Goal: Transaction & Acquisition: Purchase product/service

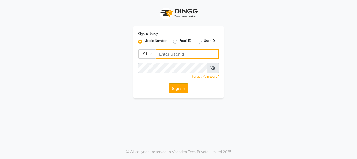
type input "9289973565"
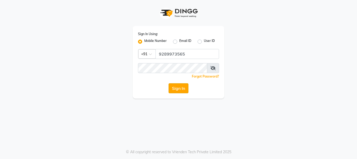
click at [180, 85] on button "Sign In" at bounding box center [178, 88] width 20 height 10
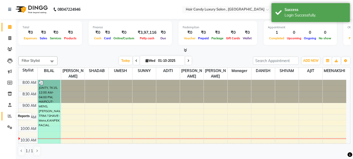
click at [10, 114] on icon at bounding box center [10, 116] width 4 height 4
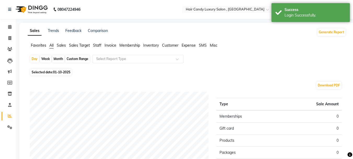
click at [61, 73] on span "01-10-2025" at bounding box center [61, 72] width 17 height 4
select select "10"
select select "2025"
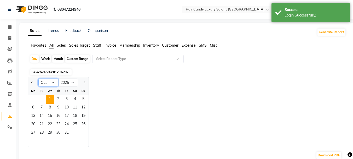
click at [55, 83] on select "Jan Feb Mar Apr May Jun Jul Aug Sep Oct Nov Dec" at bounding box center [48, 82] width 20 height 8
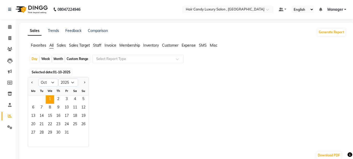
click at [132, 50] on div "Favorites All Sales Sales Target Staff Invoice Membership Inventory Customer Ex…" at bounding box center [187, 48] width 326 height 10
click at [98, 44] on span "Staff" at bounding box center [97, 45] width 8 height 5
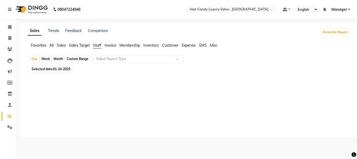
click at [67, 67] on span "01-10-2025" at bounding box center [61, 69] width 17 height 4
select select "10"
select select "2025"
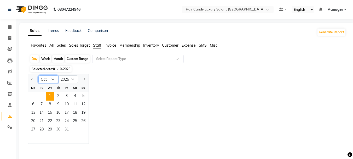
click at [46, 79] on select "Jan Feb Mar Apr May Jun Jul Aug Sep Oct Nov Dec" at bounding box center [48, 79] width 20 height 8
select select "9"
click at [38, 75] on select "Jan Feb Mar Apr May Jun Jul Aug Sep Oct Nov Dec" at bounding box center [48, 79] width 20 height 8
click at [33, 94] on span "1" at bounding box center [33, 96] width 8 height 8
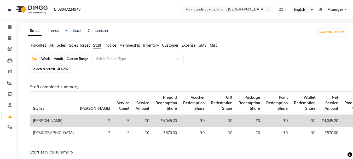
click at [65, 67] on span "Selected date: 01-09-2025" at bounding box center [50, 69] width 41 height 7
select select "9"
select select "2025"
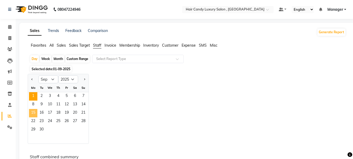
click at [34, 112] on span "15" at bounding box center [33, 113] width 8 height 8
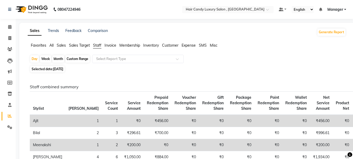
click at [63, 70] on span "15-09-2025" at bounding box center [58, 69] width 10 height 4
select select "9"
select select "2025"
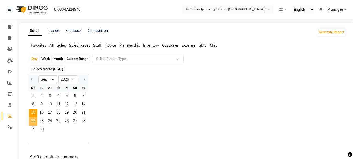
click at [34, 119] on span "22" at bounding box center [33, 121] width 8 height 8
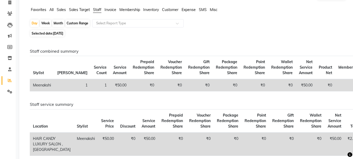
scroll to position [26, 0]
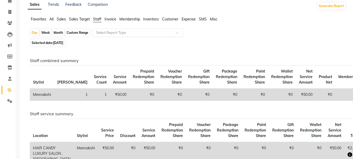
click at [137, 32] on input "text" at bounding box center [132, 32] width 75 height 5
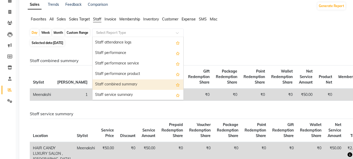
scroll to position [78, 0]
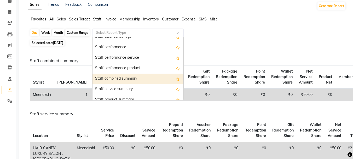
click at [136, 79] on div "Staff combined summary" at bounding box center [137, 78] width 91 height 10
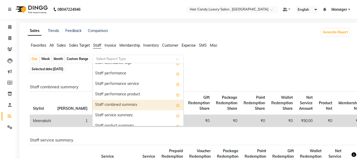
select select "full_report"
select select "csv"
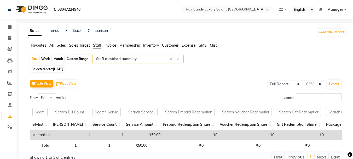
scroll to position [28, 0]
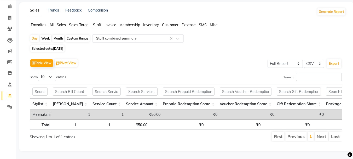
click at [60, 22] on span "Sales" at bounding box center [61, 24] width 9 height 5
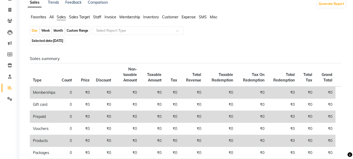
click at [97, 17] on span "Staff" at bounding box center [97, 17] width 8 height 5
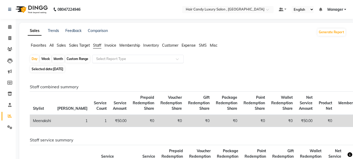
click at [119, 56] on input "text" at bounding box center [132, 58] width 75 height 5
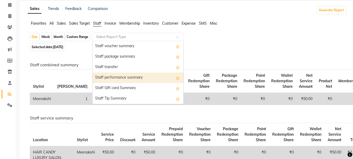
scroll to position [52, 0]
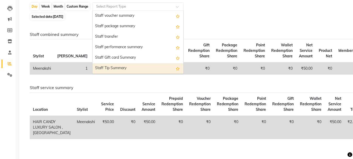
click at [132, 84] on div "Staff combined summary Stylist Bill Count Service Count Service Amount Prepaid …" at bounding box center [186, 103] width 312 height 142
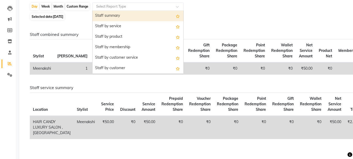
click at [129, 6] on input "text" at bounding box center [132, 6] width 75 height 5
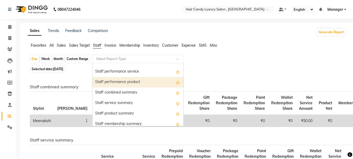
scroll to position [104, 0]
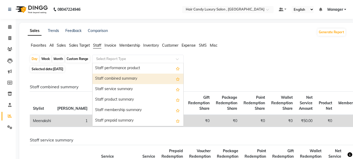
click at [138, 78] on div "Staff combined summary" at bounding box center [137, 78] width 91 height 10
select select "full_report"
select select "csv"
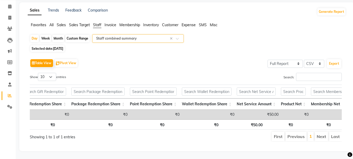
scroll to position [0, 0]
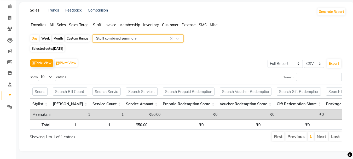
click at [79, 22] on span "Sales Target" at bounding box center [79, 24] width 21 height 5
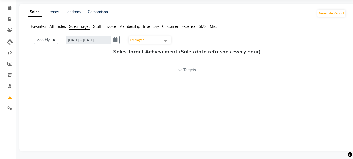
click at [100, 25] on span "Staff" at bounding box center [97, 26] width 8 height 5
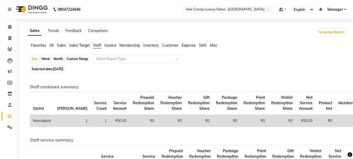
click at [129, 45] on span "Membership" at bounding box center [129, 45] width 21 height 5
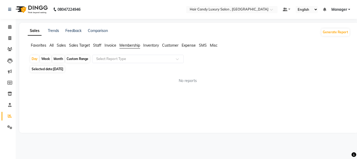
click at [108, 46] on span "Invoice" at bounding box center [110, 45] width 12 height 5
click at [97, 45] on span "Staff" at bounding box center [97, 45] width 8 height 5
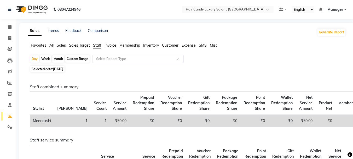
click at [85, 43] on span "Sales Target" at bounding box center [79, 45] width 21 height 5
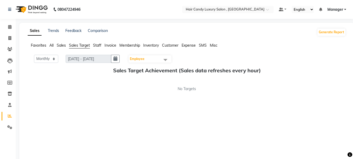
click at [61, 47] on span "Sales" at bounding box center [61, 45] width 9 height 5
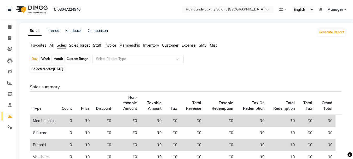
click at [63, 68] on span "22-09-2025" at bounding box center [58, 69] width 10 height 4
select select "9"
select select "2025"
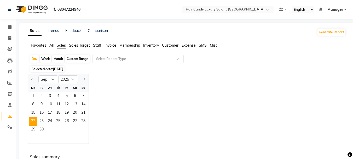
click at [58, 60] on div "Month" at bounding box center [58, 58] width 12 height 7
select select "9"
select select "2025"
click at [49, 60] on div "Week" at bounding box center [45, 58] width 11 height 7
select select "9"
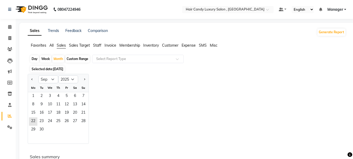
select select "2025"
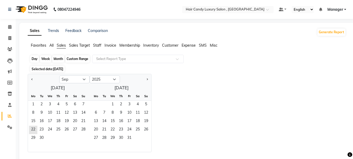
click at [46, 59] on div "Week" at bounding box center [45, 58] width 11 height 7
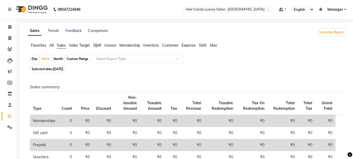
click at [96, 45] on span "Staff" at bounding box center [97, 45] width 8 height 5
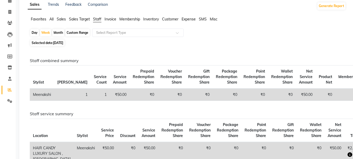
click at [55, 42] on span "22-09-2025" at bounding box center [58, 43] width 10 height 4
select select "9"
select select "2025"
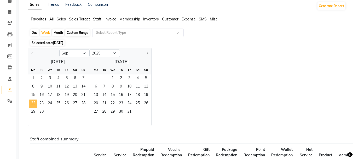
click at [34, 101] on span "22" at bounding box center [33, 103] width 8 height 8
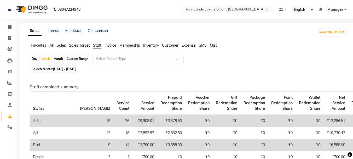
click at [144, 55] on div "Select Report Type" at bounding box center [137, 59] width 91 height 8
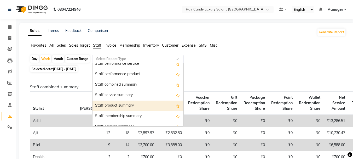
scroll to position [104, 0]
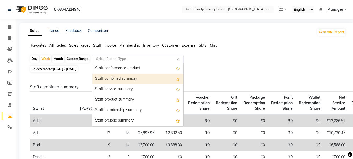
click at [138, 79] on div "Staff combined summary" at bounding box center [137, 78] width 91 height 10
select select "full_report"
select select "csv"
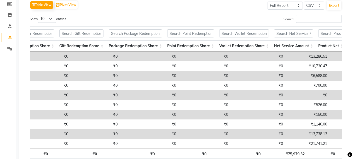
scroll to position [0, 220]
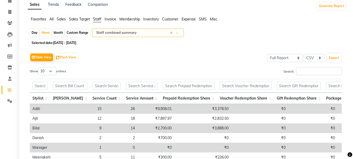
click at [144, 107] on td "₹9,908.01" at bounding box center [155, 109] width 37 height 10
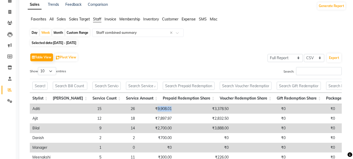
copy td "9,908.01"
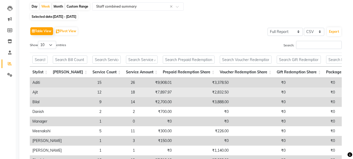
click at [143, 90] on td "₹7,897.97" at bounding box center [155, 92] width 37 height 10
copy td "7,897.97"
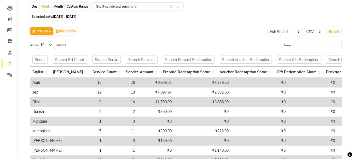
click at [145, 102] on td "₹2,700.00" at bounding box center [155, 102] width 37 height 10
copy td "2,700.00"
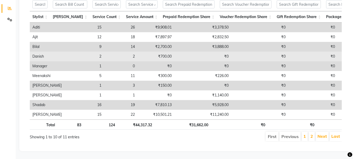
click at [143, 51] on td "₹700.00" at bounding box center [155, 56] width 37 height 10
copy td "700.00"
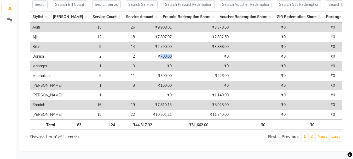
copy td "700.00"
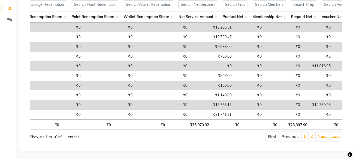
click at [302, 61] on td "₹11,016.95" at bounding box center [317, 66] width 31 height 10
copy td "11,016.95"
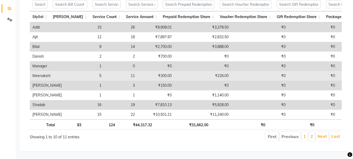
click at [143, 71] on td "₹300.00" at bounding box center [155, 76] width 37 height 10
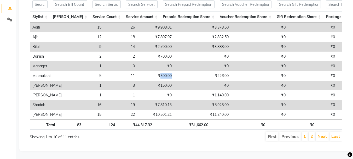
copy td "300.00"
click at [144, 80] on td "₹150.00" at bounding box center [155, 85] width 37 height 10
copy td "150.00"
click at [142, 100] on td "₹7,810.13" at bounding box center [155, 105] width 37 height 10
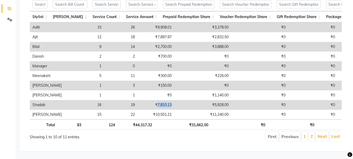
click at [142, 100] on td "₹7,810.13" at bounding box center [155, 105] width 37 height 10
copy td "7,810.13"
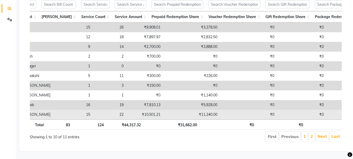
click at [93, 109] on td "22" at bounding box center [109, 114] width 33 height 10
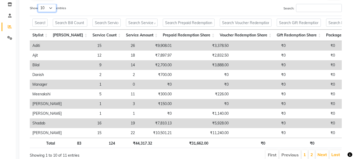
click at [49, 8] on select "10 25 50 100" at bounding box center [47, 8] width 18 height 8
select select "100"
click at [39, 4] on select "10 25 50 100" at bounding box center [47, 8] width 18 height 8
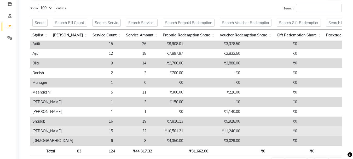
click at [149, 127] on td "₹10,501.21" at bounding box center [167, 131] width 37 height 10
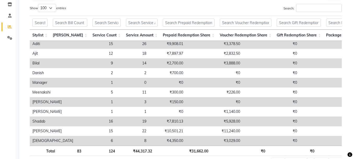
click at [149, 138] on td "₹4,350.00" at bounding box center [167, 141] width 37 height 10
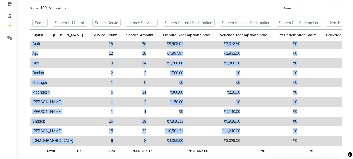
drag, startPoint x: 164, startPoint y: 141, endPoint x: 172, endPoint y: 143, distance: 8.8
click at [172, 143] on div "Stylist Bill Count Service Count Service Amount Prepaid Redemption Share Vouche…" at bounding box center [186, 93] width 312 height 104
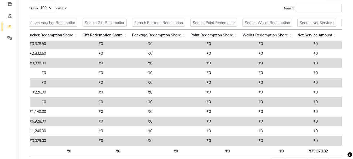
click at [168, 136] on td "₹0" at bounding box center [184, 141] width 58 height 10
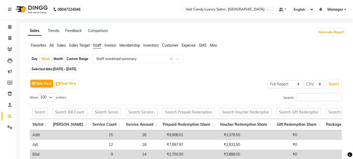
click at [74, 68] on span "22-09-2025 - 28-09-2025" at bounding box center [64, 69] width 23 height 4
select select "9"
select select "2025"
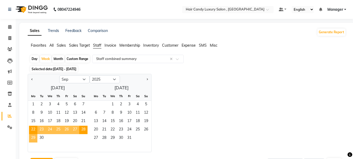
click at [31, 136] on span "29" at bounding box center [33, 138] width 8 height 8
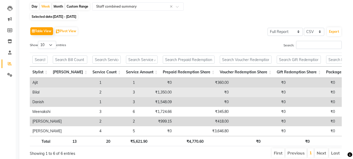
click at [139, 92] on td "₹1,350.00" at bounding box center [155, 92] width 37 height 10
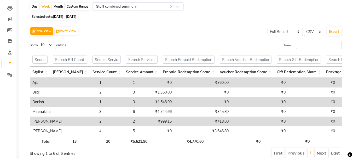
click at [139, 101] on td "₹1,548.09" at bounding box center [155, 102] width 37 height 10
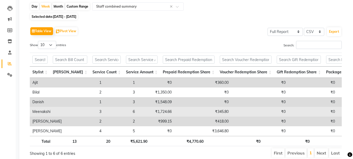
click at [141, 109] on td "₹1,724.66" at bounding box center [155, 112] width 37 height 10
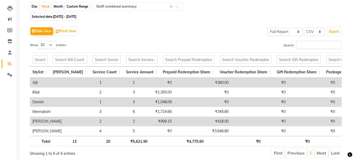
click at [139, 121] on td "₹999.15" at bounding box center [155, 121] width 37 height 10
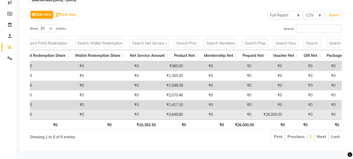
click at [254, 109] on td "₹26,000.00" at bounding box center [269, 114] width 31 height 10
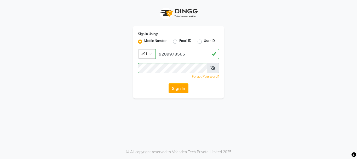
click at [174, 93] on button "Sign In" at bounding box center [178, 88] width 20 height 10
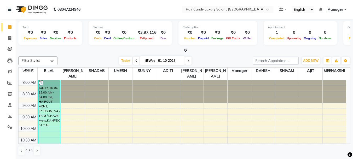
drag, startPoint x: 0, startPoint y: 74, endPoint x: 0, endPoint y: 144, distance: 70.3
click at [0, 99] on ul "Calendar Invoice Clients Leads Marketing Members Inventory Staff Reports Settin…" at bounding box center [8, 78] width 16 height 114
click at [10, 38] on icon at bounding box center [9, 38] width 3 height 4
select select "service"
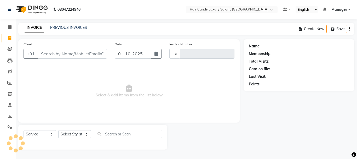
type input "1336"
select select "8304"
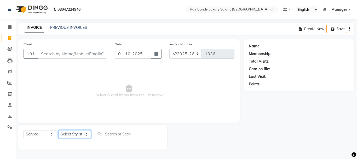
click at [75, 132] on select "Select Stylist ADITI [PERSON_NAME] [DEMOGRAPHIC_DATA] Manager Manager MEENAKSHI…" at bounding box center [74, 134] width 33 height 8
select select "80580"
click at [58, 130] on select "Select Stylist ADITI [PERSON_NAME] [DEMOGRAPHIC_DATA] Manager Manager MEENAKSHI…" at bounding box center [74, 134] width 33 height 8
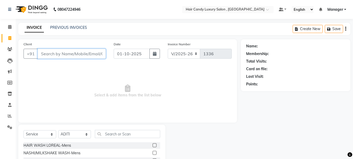
click at [70, 53] on input "Client" at bounding box center [72, 54] width 68 height 10
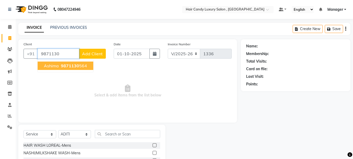
click at [79, 68] on button "ashima 9871130 564" at bounding box center [66, 65] width 56 height 8
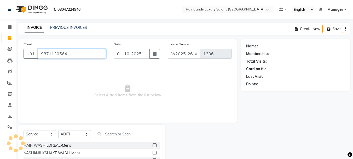
type input "9871130564"
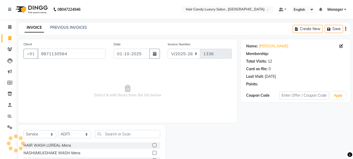
select select "1: Object"
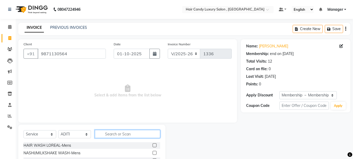
click at [107, 135] on input "text" at bounding box center [127, 134] width 65 height 8
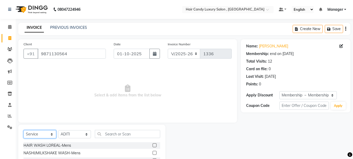
click at [41, 134] on select "Select Service Product Membership Package Voucher Prepaid Gift Card" at bounding box center [40, 134] width 33 height 8
select select "P"
click at [24, 130] on select "Select Service Product Membership Package Voucher Prepaid Gift Card" at bounding box center [40, 134] width 33 height 8
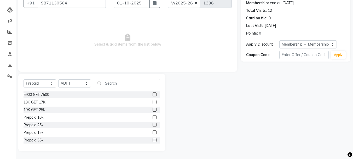
click at [153, 94] on label at bounding box center [155, 94] width 4 height 4
click at [153, 94] on input "checkbox" at bounding box center [154, 94] width 3 height 3
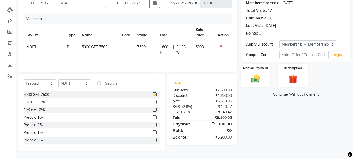
checkbox input "false"
click at [257, 77] on img at bounding box center [255, 78] width 15 height 10
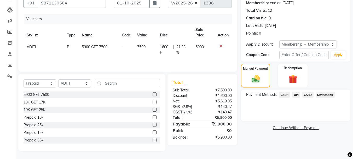
click at [307, 94] on span "CARD" at bounding box center [307, 94] width 11 height 6
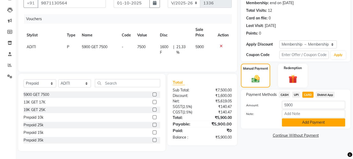
click at [298, 125] on button "Add Payment" at bounding box center [313, 122] width 63 height 8
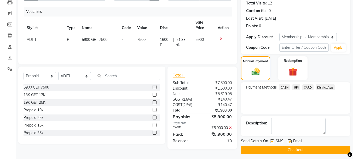
scroll to position [61, 0]
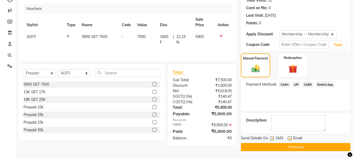
click at [294, 147] on button "Checkout" at bounding box center [295, 147] width 109 height 8
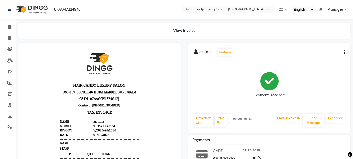
scroll to position [52, 0]
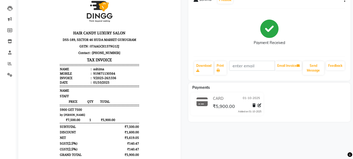
click at [101, 74] on div "919871130564" at bounding box center [103, 73] width 23 height 4
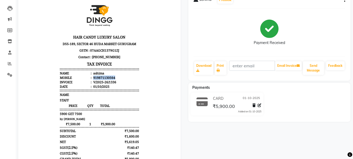
scroll to position [0, 0]
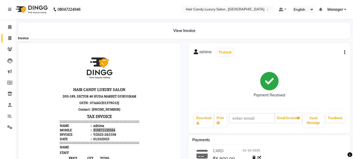
click at [8, 36] on icon at bounding box center [9, 38] width 3 height 4
select select "8304"
select select "service"
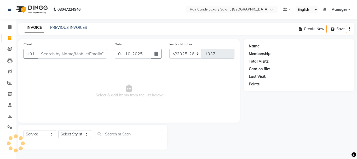
click at [56, 55] on input "Client" at bounding box center [72, 54] width 69 height 10
type input "919871130564"
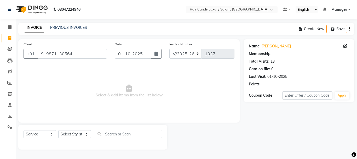
select select "1: Object"
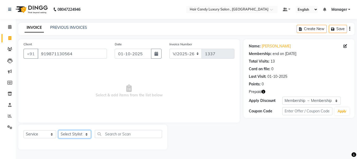
click at [71, 132] on select "Select Stylist ADITI [PERSON_NAME] [DEMOGRAPHIC_DATA] Manager Manager MEENAKSHI…" at bounding box center [74, 134] width 33 height 8
select select "80580"
click at [58, 130] on select "Select Stylist ADITI [PERSON_NAME] [DEMOGRAPHIC_DATA] Manager Manager MEENAKSHI…" at bounding box center [74, 134] width 33 height 8
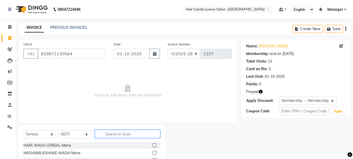
click at [112, 133] on input "text" at bounding box center [127, 134] width 65 height 8
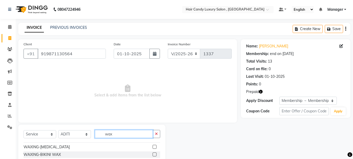
scroll to position [52, 0]
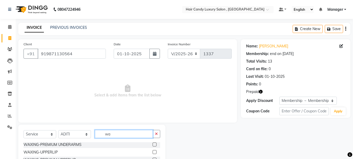
type input "w"
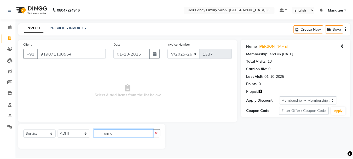
scroll to position [0, 0]
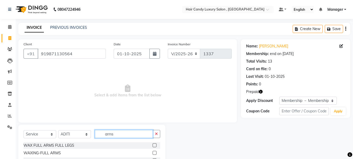
type input "arms"
click at [153, 153] on div at bounding box center [157, 152] width 8 height 7
click at [153, 153] on label at bounding box center [155, 152] width 4 height 4
click at [153, 153] on input "checkbox" at bounding box center [154, 152] width 3 height 3
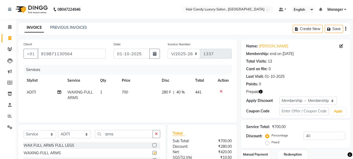
checkbox input "false"
click at [145, 131] on input "arms" at bounding box center [124, 134] width 58 height 8
type input "a"
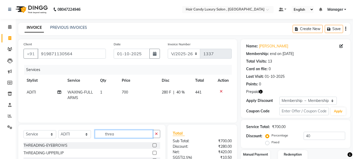
type input "threa"
click at [155, 146] on label at bounding box center [155, 145] width 4 height 4
click at [155, 146] on input "checkbox" at bounding box center [154, 144] width 3 height 3
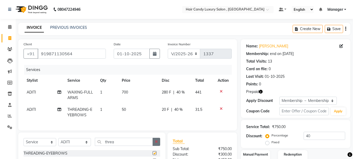
checkbox input "false"
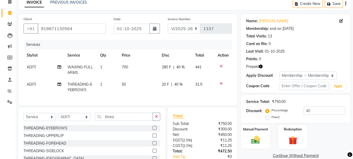
scroll to position [52, 0]
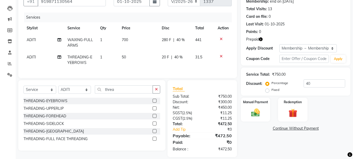
click at [155, 110] on label at bounding box center [155, 108] width 4 height 4
click at [155, 110] on input "checkbox" at bounding box center [154, 108] width 3 height 3
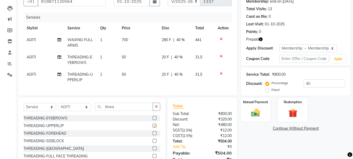
checkbox input "false"
click at [290, 108] on img at bounding box center [292, 112] width 15 height 11
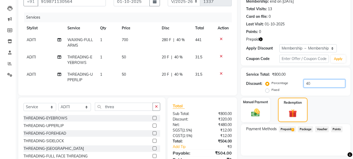
click at [317, 84] on input "40" at bounding box center [324, 83] width 42 height 8
type input "4"
click at [288, 130] on span "Prepaid 1" at bounding box center [287, 129] width 17 height 6
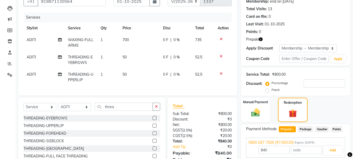
scroll to position [79, 0]
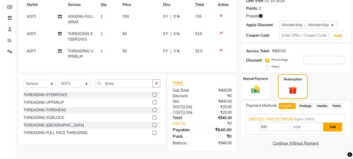
click at [337, 122] on button "Add" at bounding box center [332, 126] width 19 height 9
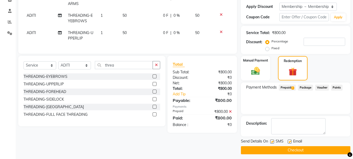
scroll to position [97, 0]
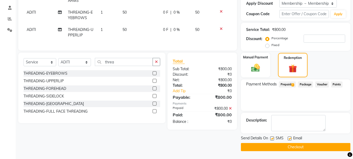
click at [296, 148] on button "Checkout" at bounding box center [295, 147] width 109 height 8
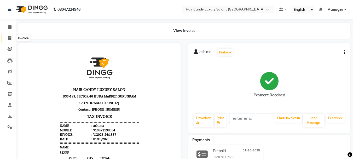
click at [11, 39] on icon at bounding box center [9, 38] width 3 height 4
select select "8304"
select select "service"
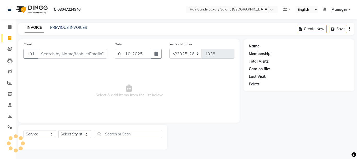
click at [53, 53] on input "Client" at bounding box center [72, 54] width 69 height 10
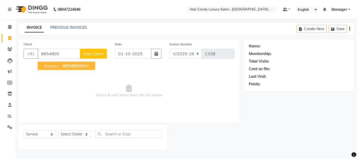
click at [53, 69] on button "gaurav . 9654800 864" at bounding box center [66, 65] width 57 height 8
type input "9654800864"
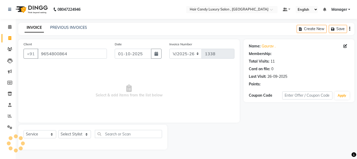
select select "1: Object"
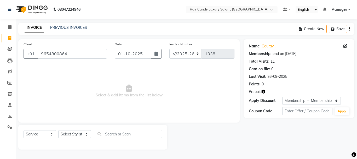
click at [263, 92] on icon "button" at bounding box center [263, 92] width 4 height 4
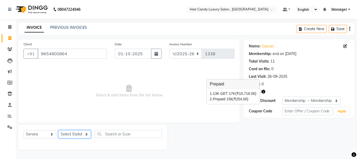
click at [74, 134] on select "Select Stylist ADITI [PERSON_NAME] [DEMOGRAPHIC_DATA] Manager Manager MEENAKSHI…" at bounding box center [74, 134] width 33 height 8
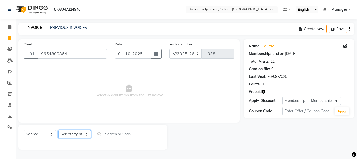
select select "80576"
click at [58, 130] on select "Select Stylist ADITI [PERSON_NAME] [DEMOGRAPHIC_DATA] Manager Manager MEENAKSHI…" at bounding box center [74, 134] width 33 height 8
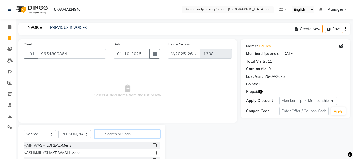
click at [112, 137] on input "text" at bounding box center [127, 134] width 65 height 8
type input "haircut"
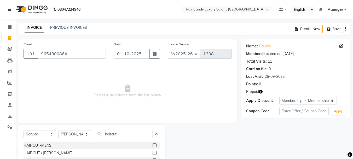
click at [154, 153] on label at bounding box center [155, 152] width 4 height 4
click at [154, 153] on input "checkbox" at bounding box center [154, 152] width 3 height 3
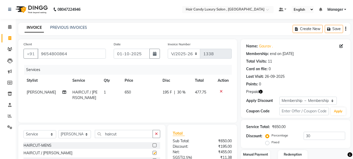
checkbox input "false"
click at [134, 93] on td "650" at bounding box center [140, 94] width 38 height 17
select select "80576"
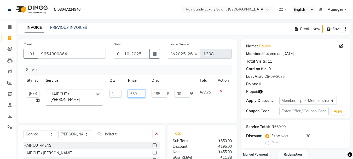
click at [133, 93] on input "650" at bounding box center [136, 93] width 17 height 8
click at [143, 98] on td "650" at bounding box center [137, 97] width 24 height 22
type input "6"
type input "700"
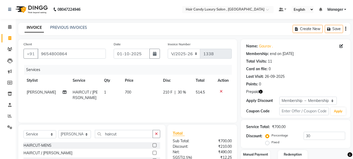
drag, startPoint x: 172, startPoint y: 107, endPoint x: 227, endPoint y: 120, distance: 56.4
click at [173, 106] on div "Services Stylist Service Qty Price Disc Total Action SHARUKH HAIRCUT / BEARD 1 …" at bounding box center [128, 91] width 208 height 52
click at [324, 136] on input "30" at bounding box center [324, 135] width 42 height 8
type input "3"
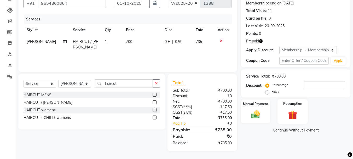
click at [298, 112] on img at bounding box center [292, 114] width 15 height 11
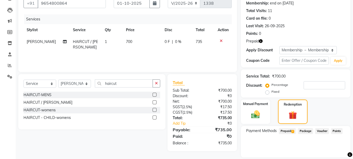
click at [294, 130] on span "Prepaid 2" at bounding box center [287, 131] width 17 height 6
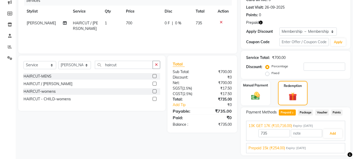
scroll to position [84, 0]
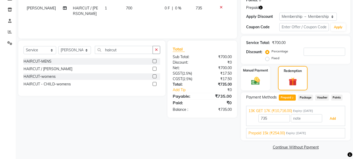
click at [334, 114] on button "Add" at bounding box center [332, 118] width 19 height 9
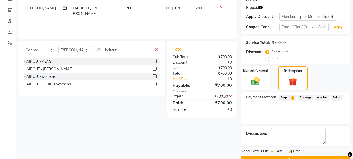
scroll to position [97, 0]
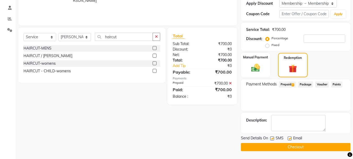
click at [293, 148] on button "Checkout" at bounding box center [295, 147] width 109 height 8
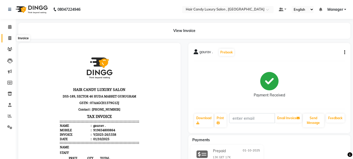
click at [7, 36] on span at bounding box center [9, 38] width 9 height 6
select select "service"
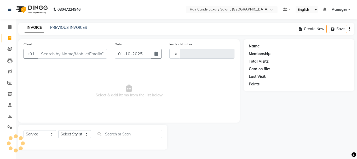
type input "1339"
select select "8304"
click at [51, 52] on input "Client" at bounding box center [72, 54] width 69 height 10
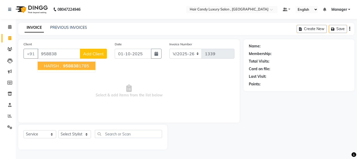
click at [78, 64] on span "958838" at bounding box center [71, 65] width 16 height 5
type input "9588381785"
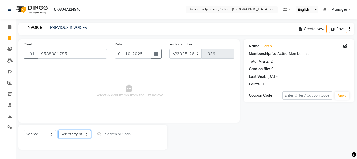
click at [89, 135] on select "Select Stylist ADITI [PERSON_NAME] [DEMOGRAPHIC_DATA] Manager Manager MEENAKSHI…" at bounding box center [74, 134] width 33 height 8
select select "80577"
click at [58, 130] on select "Select Stylist ADITI [PERSON_NAME] [DEMOGRAPHIC_DATA] Manager Manager MEENAKSHI…" at bounding box center [74, 134] width 33 height 8
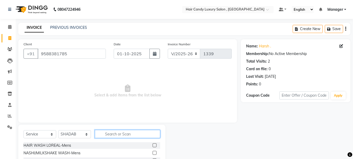
click at [111, 134] on input "text" at bounding box center [127, 134] width 65 height 8
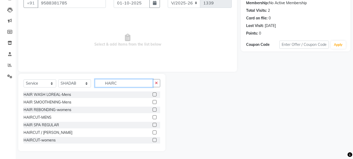
scroll to position [29, 0]
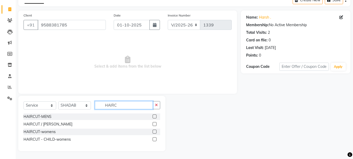
type input "HAIRC"
click at [156, 122] on label at bounding box center [155, 124] width 4 height 4
click at [156, 122] on input "checkbox" at bounding box center [154, 123] width 3 height 3
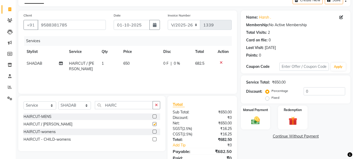
checkbox input "false"
click at [131, 63] on td "650" at bounding box center [140, 65] width 40 height 17
select select "80577"
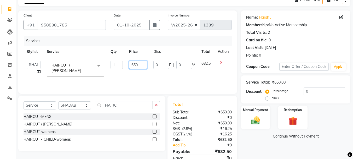
click at [131, 63] on input "650" at bounding box center [138, 65] width 18 height 8
type input "700"
click at [142, 80] on div "Services Stylist Service Qty Price Disc Total Action ADITI AJIT BILAL DANISH Ma…" at bounding box center [128, 62] width 208 height 52
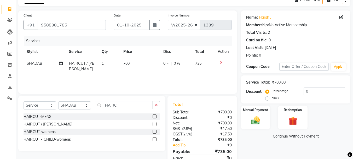
scroll to position [50, 0]
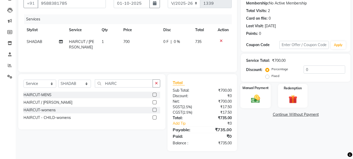
click at [260, 96] on img at bounding box center [255, 98] width 15 height 10
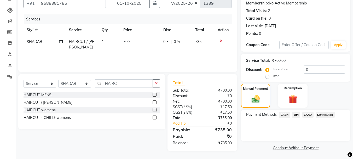
click at [283, 115] on span "CASH" at bounding box center [284, 115] width 11 height 6
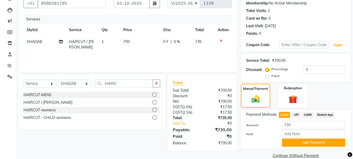
click at [271, 77] on label "Fixed" at bounding box center [275, 75] width 8 height 5
click at [268, 77] on input "Fixed" at bounding box center [268, 76] width 4 height 4
radio input "true"
click at [313, 70] on input "0" at bounding box center [324, 69] width 42 height 8
type input "35"
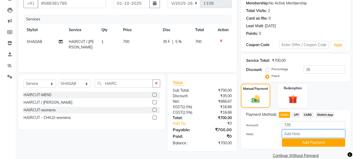
click at [306, 135] on input "Note:" at bounding box center [313, 133] width 63 height 8
click at [291, 76] on div "Percentage Fixed" at bounding box center [284, 73] width 37 height 14
click at [299, 126] on input "735" at bounding box center [313, 125] width 63 height 8
type input "7"
click at [283, 113] on span "CASH" at bounding box center [284, 115] width 11 height 6
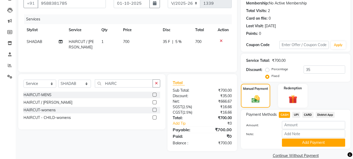
type input "700"
click at [304, 144] on button "Add Payment" at bounding box center [313, 142] width 63 height 8
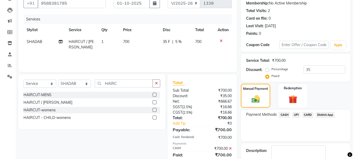
scroll to position [81, 0]
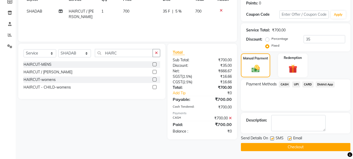
click at [294, 145] on button "Checkout" at bounding box center [295, 147] width 109 height 8
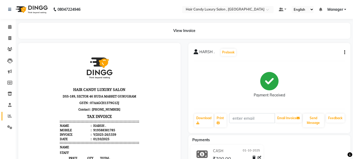
click at [10, 112] on link "Reports" at bounding box center [8, 116] width 13 height 9
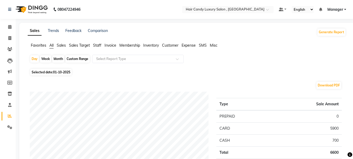
click at [65, 70] on span "Selected date: 01-10-2025" at bounding box center [50, 72] width 41 height 7
select select "10"
select select "2025"
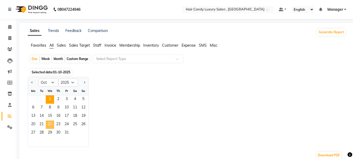
click at [52, 122] on span "22" at bounding box center [50, 124] width 8 height 8
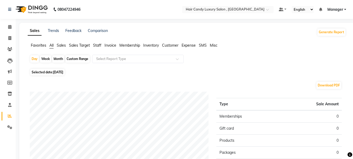
click at [45, 59] on div "Week" at bounding box center [45, 58] width 11 height 7
select select "10"
select select "2025"
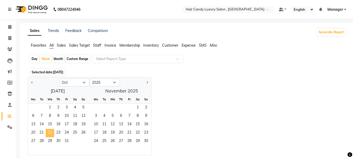
click at [52, 131] on span "22" at bounding box center [50, 132] width 8 height 8
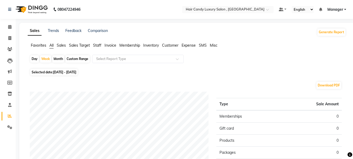
click at [63, 44] on span "Sales" at bounding box center [61, 45] width 9 height 5
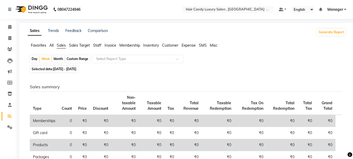
click at [67, 69] on span "22-10-2025 - 28-10-2025" at bounding box center [64, 69] width 23 height 4
select select "10"
select select "2025"
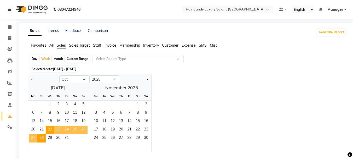
click at [59, 90] on div "October 2025 Mo Tu We Th Fr Sa Su 1 2 3 4 5 6 7 8 9 10 11 12 13 14 15 16 17 18 …" at bounding box center [89, 117] width 123 height 68
click at [68, 77] on select "Jan Feb Mar Apr May Jun Jul Aug Sep Oct Nov Dec" at bounding box center [74, 79] width 30 height 8
select select "9"
click at [59, 75] on select "Jan Feb Mar Apr May Jun Jul Aug Sep Oct Nov Dec" at bounding box center [74, 79] width 30 height 8
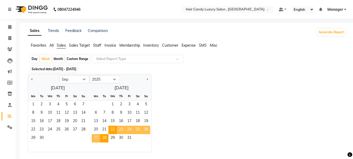
click at [51, 45] on span "All" at bounding box center [51, 45] width 4 height 5
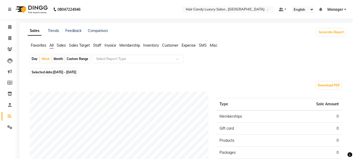
click at [60, 72] on span "22-10-2025 - 28-10-2025" at bounding box center [64, 72] width 23 height 4
select select "10"
select select "2025"
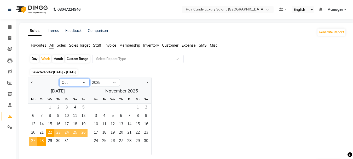
drag, startPoint x: 64, startPoint y: 80, endPoint x: 64, endPoint y: 84, distance: 3.7
click at [64, 80] on select "Jan Feb Mar Apr May Jun Jul Aug Sep Oct Nov Dec" at bounding box center [74, 82] width 30 height 8
select select "9"
click at [59, 78] on select "Jan Feb Mar Apr May Jun Jul Aug Sep Oct Nov Dec" at bounding box center [74, 82] width 30 height 8
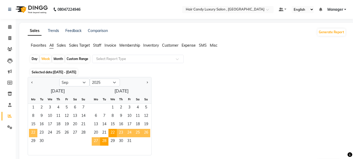
click at [36, 130] on span "22" at bounding box center [33, 132] width 8 height 8
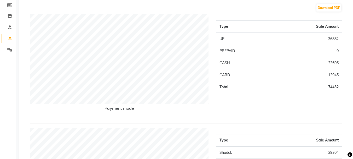
scroll to position [78, 0]
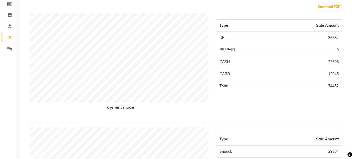
click at [330, 84] on td "74432" at bounding box center [306, 86] width 72 height 12
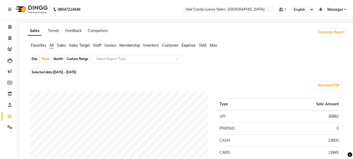
click at [74, 71] on span "22-09-2025 - 28-09-2025" at bounding box center [64, 72] width 23 height 4
select select "9"
select select "2025"
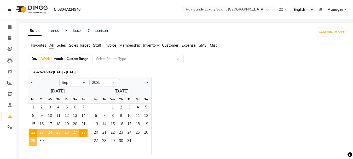
click at [33, 141] on span "29" at bounding box center [33, 141] width 8 height 8
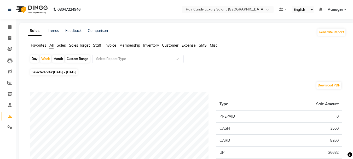
click at [76, 73] on span "29-09-2025 - 05-10-2025" at bounding box center [64, 72] width 23 height 4
select select "9"
select select "2025"
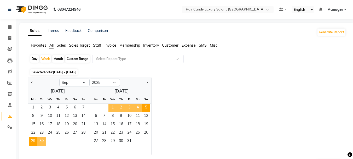
click at [43, 138] on span "30" at bounding box center [41, 141] width 8 height 8
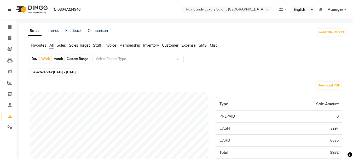
click at [59, 72] on span "30-09-2025 - 06-10-2025" at bounding box center [64, 72] width 23 height 4
select select "9"
select select "2025"
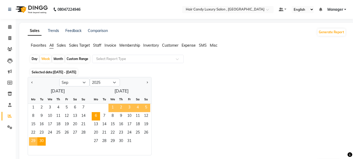
click at [34, 138] on span "29" at bounding box center [33, 141] width 8 height 8
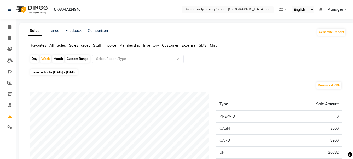
click at [57, 59] on div "Month" at bounding box center [58, 58] width 12 height 7
select select "9"
select select "2025"
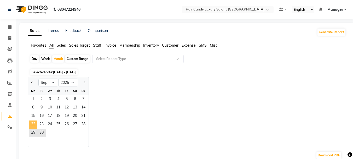
click at [32, 127] on span "22" at bounding box center [33, 124] width 8 height 8
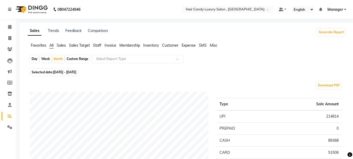
scroll to position [52, 0]
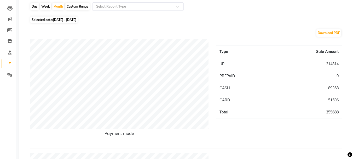
click at [67, 19] on span "01-09-2025 - 30-09-2025" at bounding box center [64, 20] width 23 height 4
select select "9"
select select "2025"
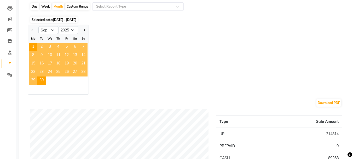
click at [36, 79] on span "29" at bounding box center [33, 80] width 8 height 8
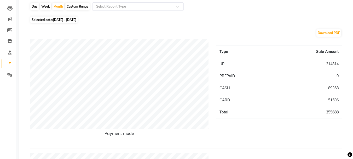
click at [76, 19] on span "01-09-2025 - 30-09-2025" at bounding box center [64, 20] width 23 height 4
select select "9"
select select "2025"
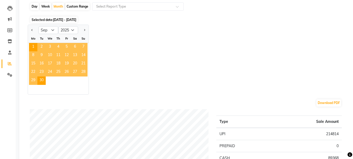
click at [59, 87] on div at bounding box center [58, 89] width 61 height 9
click at [61, 73] on span "25" at bounding box center [58, 72] width 8 height 8
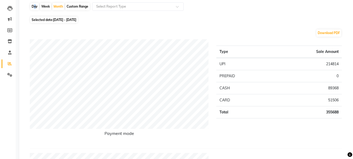
click at [33, 7] on div "Day" at bounding box center [34, 6] width 9 height 7
select select "9"
select select "2025"
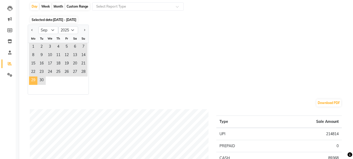
click at [36, 80] on span "29" at bounding box center [33, 80] width 8 height 8
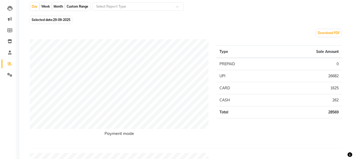
click at [55, 20] on span "29-09-2025" at bounding box center [61, 20] width 17 height 4
select select "9"
select select "2025"
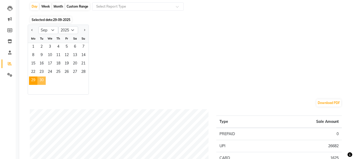
click at [42, 82] on span "30" at bounding box center [41, 80] width 8 height 8
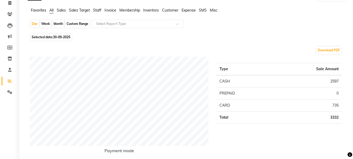
scroll to position [0, 0]
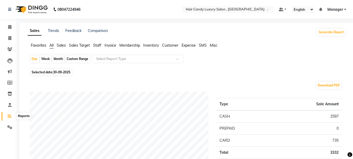
click at [8, 116] on icon at bounding box center [10, 116] width 4 height 4
click at [107, 43] on span "Invoice" at bounding box center [110, 45] width 12 height 5
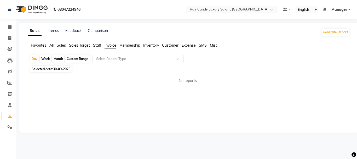
click at [69, 70] on span "30-09-2025" at bounding box center [61, 69] width 17 height 4
select select "9"
select select "2025"
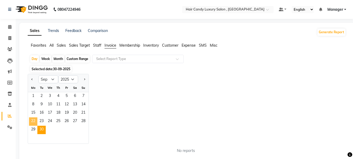
click at [35, 119] on span "22" at bounding box center [33, 121] width 8 height 8
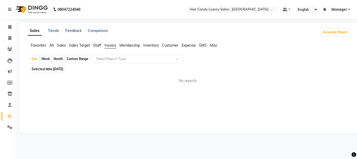
click at [50, 61] on div "Week" at bounding box center [45, 58] width 11 height 7
select select "9"
select select "2025"
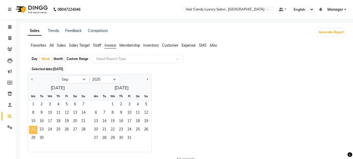
click at [35, 125] on span "22" at bounding box center [33, 129] width 8 height 8
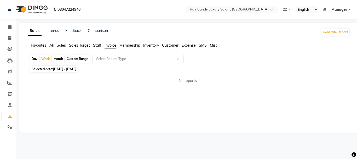
click at [119, 58] on input "text" at bounding box center [132, 58] width 75 height 5
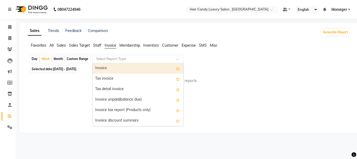
click at [130, 69] on div "Invoice" at bounding box center [137, 68] width 91 height 10
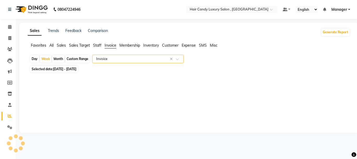
select select "full_report"
select select "csv"
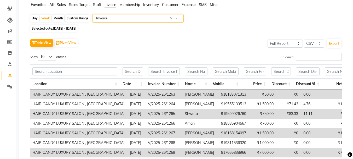
scroll to position [37, 0]
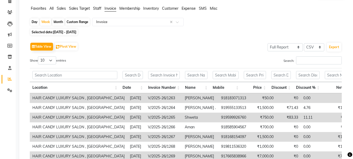
click at [37, 22] on div "Day" at bounding box center [34, 21] width 9 height 7
select select "9"
select select "2025"
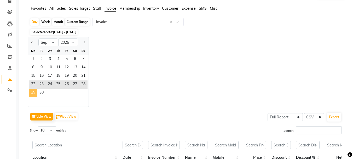
click at [36, 91] on span "29" at bounding box center [33, 93] width 8 height 8
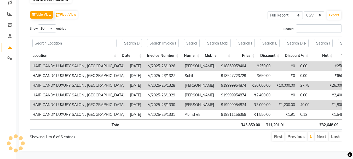
scroll to position [0, 0]
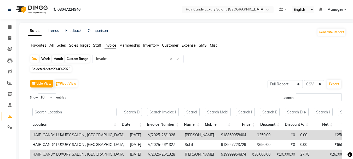
click at [56, 69] on span "29-09-2025" at bounding box center [61, 69] width 17 height 4
select select "9"
select select "2025"
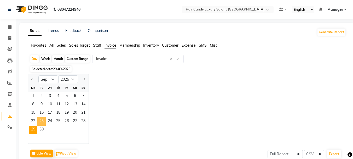
click at [44, 125] on span "23" at bounding box center [41, 121] width 8 height 8
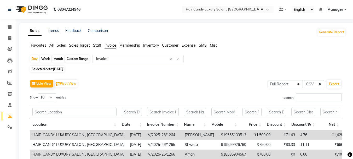
click at [44, 128] on th "Location" at bounding box center [74, 124] width 89 height 11
click at [57, 66] on span "Selected date: 23-09-2025" at bounding box center [47, 69] width 34 height 7
select select "9"
select select "2025"
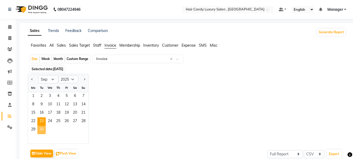
click at [43, 126] on span "30" at bounding box center [41, 129] width 8 height 8
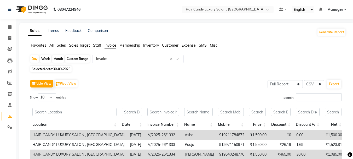
click at [168, 43] on span "Customer" at bounding box center [170, 45] width 16 height 5
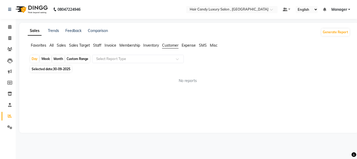
click at [46, 58] on div "Week" at bounding box center [45, 58] width 11 height 7
select select "9"
select select "2025"
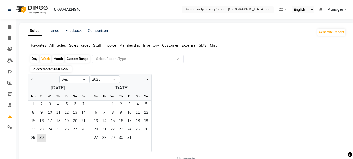
click at [50, 68] on span "Selected date: 30-09-2025" at bounding box center [50, 69] width 41 height 7
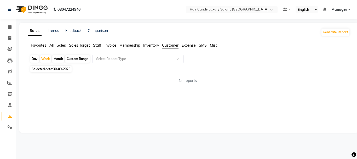
click at [50, 70] on span "Selected date: 30-09-2025" at bounding box center [50, 69] width 41 height 7
select select "9"
select select "2025"
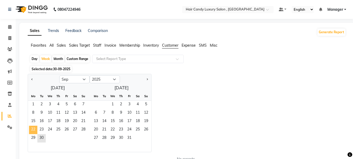
click at [33, 127] on span "22" at bounding box center [33, 129] width 8 height 8
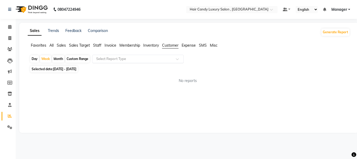
click at [126, 58] on input "text" at bounding box center [132, 58] width 75 height 5
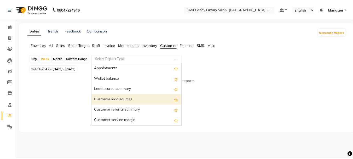
scroll to position [52, 0]
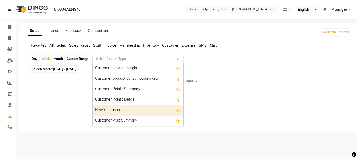
click at [130, 111] on div "New Customers" at bounding box center [137, 110] width 91 height 10
select select "full_report"
select select "csv"
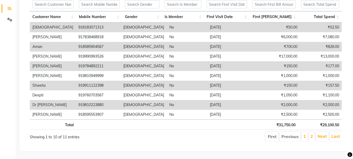
scroll to position [7, 0]
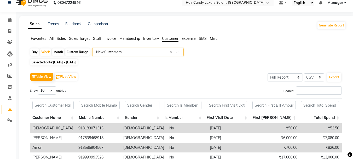
click at [64, 63] on span "22-09-2025 - 28-09-2025" at bounding box center [64, 62] width 23 height 4
select select "9"
select select "2025"
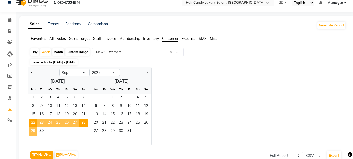
click at [35, 130] on span "29" at bounding box center [33, 131] width 8 height 8
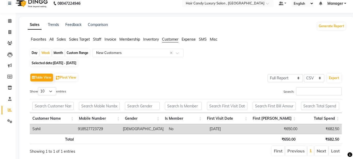
scroll to position [0, 0]
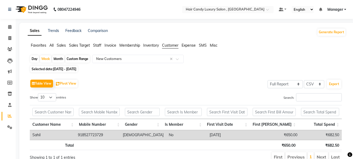
click at [68, 69] on span "29-09-2025 - 05-10-2025" at bounding box center [64, 69] width 23 height 4
select select "9"
select select "2025"
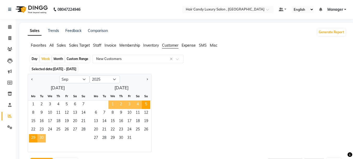
click at [62, 139] on div "29 30" at bounding box center [58, 138] width 60 height 8
click at [69, 68] on span "29-09-2025 - 05-10-2025" at bounding box center [64, 69] width 23 height 4
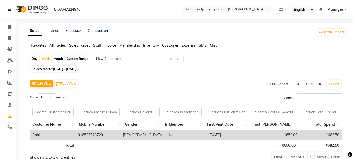
click at [35, 57] on div "Day" at bounding box center [34, 58] width 9 height 7
select select "9"
select select "2025"
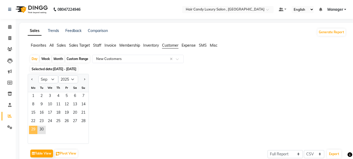
click at [35, 128] on span "29" at bounding box center [33, 129] width 8 height 8
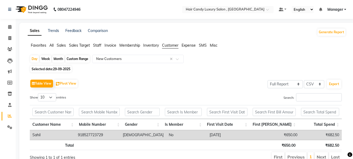
click at [63, 68] on span "29-09-2025" at bounding box center [61, 69] width 17 height 4
select select "9"
select select "2025"
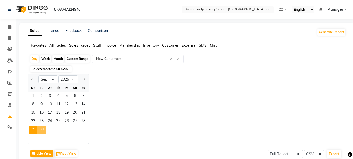
click at [41, 129] on span "30" at bounding box center [41, 129] width 8 height 8
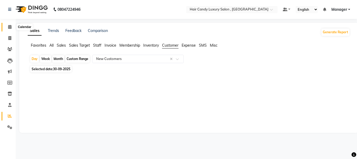
click at [12, 25] on span at bounding box center [9, 27] width 9 height 6
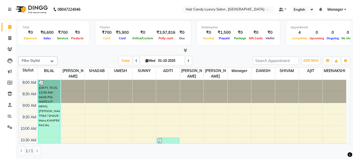
click at [79, 55] on div "Filter Stylist Select All ADITI AJIT BILAL DANISH Manager MEENAKSHI RINKI VALEC…" at bounding box center [184, 105] width 332 height 103
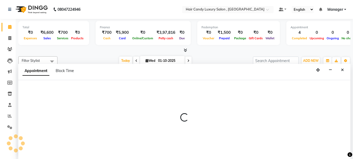
scroll to position [0, 0]
select select "80576"
select select "tentative"
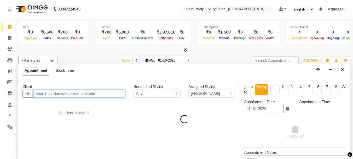
select select "540"
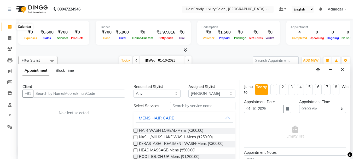
click at [10, 25] on icon at bounding box center [9, 27] width 3 height 4
click at [9, 47] on icon at bounding box center [9, 49] width 5 height 4
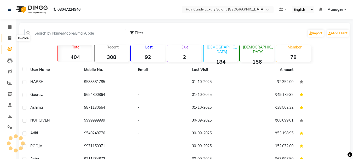
click at [9, 39] on icon at bounding box center [9, 38] width 3 height 4
select select "service"
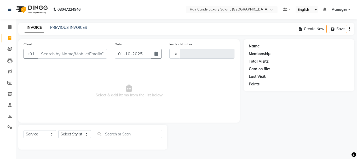
type input "1340"
select select "8304"
click at [9, 30] on span at bounding box center [9, 27] width 9 height 6
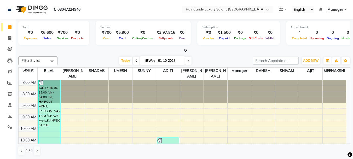
click at [80, 59] on div "Today Wed 01-10-2025" at bounding box center [155, 61] width 190 height 8
click at [70, 59] on div "Today Wed 01-10-2025" at bounding box center [155, 61] width 190 height 8
select select "80576"
select select "555"
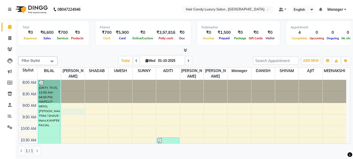
select select "tentative"
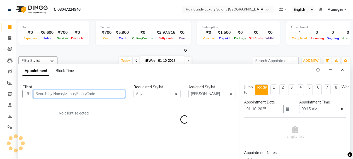
scroll to position [0, 0]
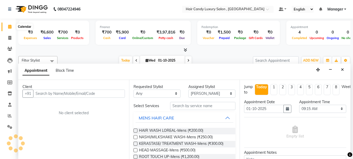
click at [9, 26] on icon at bounding box center [9, 27] width 3 height 4
click at [12, 37] on span at bounding box center [9, 38] width 9 height 6
select select "8304"
select select "service"
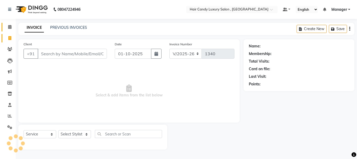
click at [9, 25] on icon at bounding box center [9, 27] width 3 height 4
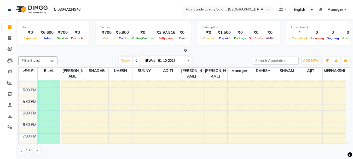
scroll to position [104, 0]
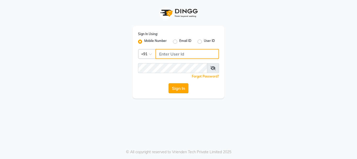
type input "9289973565"
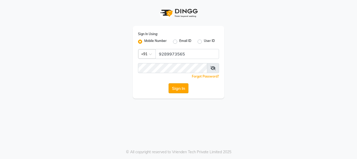
click at [175, 89] on button "Sign In" at bounding box center [178, 88] width 20 height 10
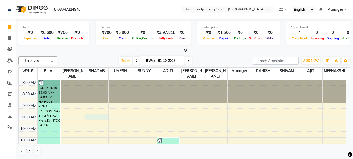
select select "80577"
select select "tentative"
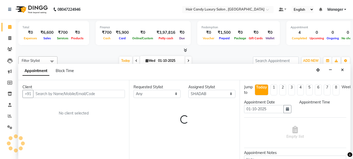
scroll to position [0, 0]
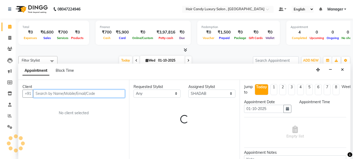
select select "570"
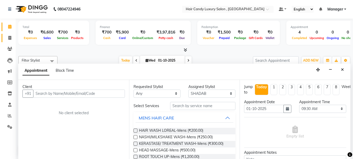
click at [8, 34] on link "Invoice" at bounding box center [8, 38] width 13 height 9
select select "8304"
select select "service"
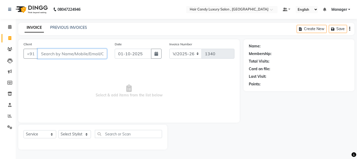
click at [54, 57] on input "Client" at bounding box center [72, 54] width 69 height 10
click at [62, 55] on input "Client" at bounding box center [72, 54] width 69 height 10
click at [64, 54] on input "Client" at bounding box center [72, 54] width 69 height 10
click at [68, 57] on input "Client" at bounding box center [72, 54] width 69 height 10
click at [72, 50] on input "Client" at bounding box center [72, 54] width 69 height 10
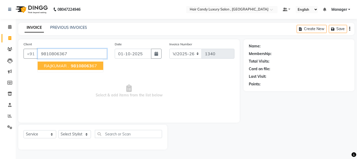
type input "9810806367"
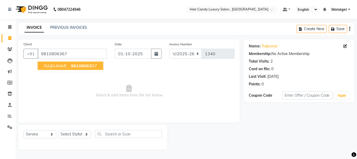
click at [80, 69] on button "RAJKUMAR . 98108063 67" at bounding box center [71, 65] width 66 height 8
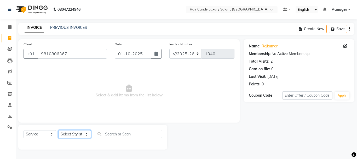
drag, startPoint x: 62, startPoint y: 134, endPoint x: 66, endPoint y: 132, distance: 3.8
click at [62, 134] on select "Select Stylist ADITI [PERSON_NAME] [DEMOGRAPHIC_DATA] Manager Manager MEENAKSHI…" at bounding box center [74, 134] width 33 height 8
select select "80575"
click at [58, 130] on select "Select Stylist ADITI [PERSON_NAME] [DEMOGRAPHIC_DATA] Manager Manager MEENAKSHI…" at bounding box center [74, 134] width 33 height 8
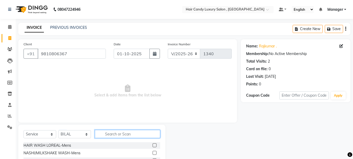
drag, startPoint x: 125, startPoint y: 136, endPoint x: 125, endPoint y: 124, distance: 12.0
click at [126, 134] on input "text" at bounding box center [127, 134] width 65 height 8
type input "HAIRCUT"
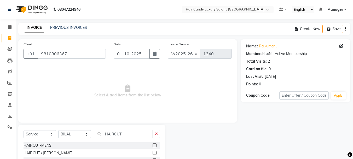
click at [155, 144] on label at bounding box center [155, 145] width 4 height 4
click at [155, 144] on input "checkbox" at bounding box center [154, 144] width 3 height 3
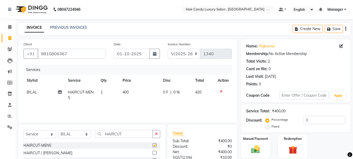
checkbox input "false"
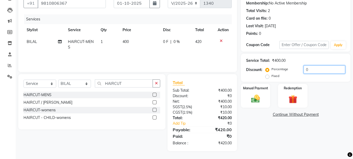
click at [308, 71] on input "0" at bounding box center [324, 69] width 42 height 8
type input "1"
click at [271, 76] on label "Fixed" at bounding box center [275, 75] width 8 height 5
click at [268, 76] on input "Fixed" at bounding box center [268, 76] width 4 height 4
radio input "true"
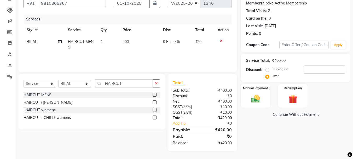
click at [271, 70] on label "Percentage" at bounding box center [279, 69] width 17 height 5
click at [268, 70] on input "Percentage" at bounding box center [268, 69] width 4 height 4
radio input "true"
click at [320, 69] on input "number" at bounding box center [324, 69] width 42 height 8
click at [313, 70] on input "10" at bounding box center [324, 69] width 42 height 8
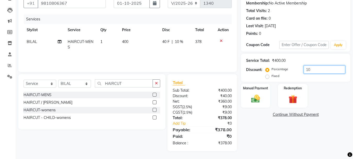
type input "1"
type input "2"
type input "15"
drag, startPoint x: 241, startPoint y: 125, endPoint x: 255, endPoint y: 105, distance: 24.5
click at [242, 125] on div "Name: [PERSON_NAME] . Membership: No Active Membership Total Visits: 2 Card on …" at bounding box center [297, 70] width 113 height 162
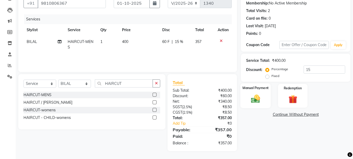
click at [265, 98] on div "Manual Payment" at bounding box center [255, 95] width 31 height 25
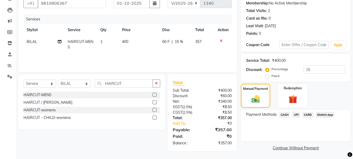
click at [271, 78] on label "Fixed" at bounding box center [275, 75] width 8 height 5
click at [267, 78] on input "Fixed" at bounding box center [268, 76] width 4 height 4
radio input "true"
click at [322, 72] on input "15" at bounding box center [324, 69] width 42 height 8
type input "1"
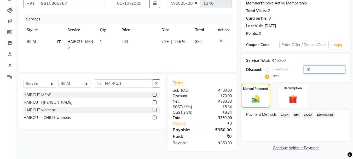
type input "70"
click at [277, 129] on div "Payment Methods CASH UPI CARD District App" at bounding box center [295, 124] width 109 height 31
click at [295, 114] on span "UPI" at bounding box center [296, 115] width 8 height 6
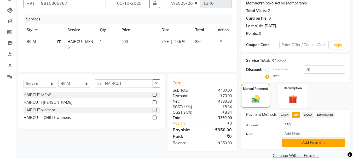
click at [315, 142] on button "Add Payment" at bounding box center [313, 142] width 63 height 8
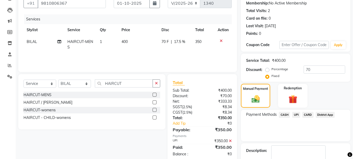
scroll to position [81, 0]
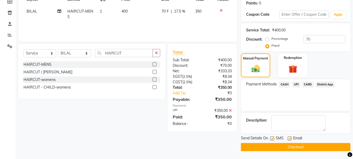
click at [271, 145] on button "Checkout" at bounding box center [295, 147] width 109 height 8
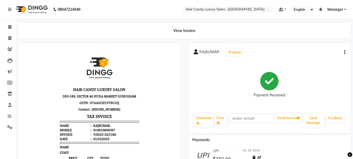
scroll to position [4, 0]
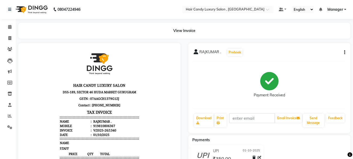
drag, startPoint x: 170, startPoint y: 74, endPoint x: 196, endPoint y: 133, distance: 64.1
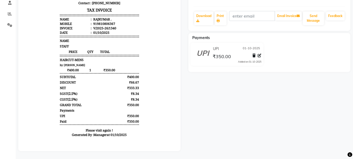
click at [185, 72] on div "RAJKUMAR . Prebook Payment Received Download Print Email Invoice Send Message F…" at bounding box center [269, 46] width 170 height 210
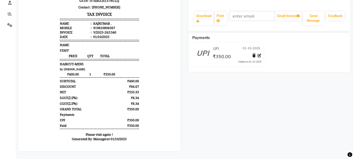
scroll to position [0, 0]
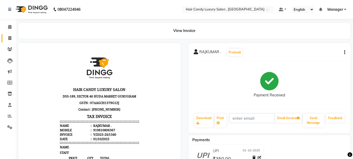
click at [9, 35] on link "Invoice" at bounding box center [8, 38] width 13 height 9
select select "8304"
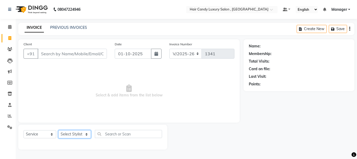
click at [73, 132] on select "Select Stylist ADITI [PERSON_NAME] [DEMOGRAPHIC_DATA] Manager Manager MEENAKSHI…" at bounding box center [74, 134] width 33 height 8
click at [75, 135] on select "Select Stylist ADITI [PERSON_NAME] [DEMOGRAPHIC_DATA] Manager Manager MEENAKSHI…" at bounding box center [74, 134] width 33 height 8
click at [81, 132] on select "Select Stylist ADITI [PERSON_NAME] [DEMOGRAPHIC_DATA] Manager Manager MEENAKSHI…" at bounding box center [74, 134] width 33 height 8
click at [28, 132] on select "Select Service Product Membership Package Voucher Prepaid Gift Card" at bounding box center [40, 134] width 33 height 8
select select "P"
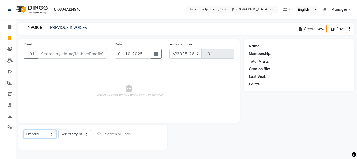
click at [24, 130] on select "Select Service Product Membership Package Voucher Prepaid Gift Card" at bounding box center [40, 134] width 33 height 8
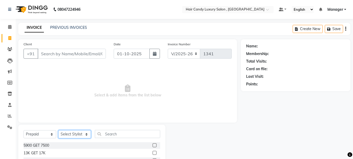
click at [82, 134] on select "Select Stylist ADITI [PERSON_NAME] [DEMOGRAPHIC_DATA] Manager Manager MEENAKSHI…" at bounding box center [74, 134] width 33 height 8
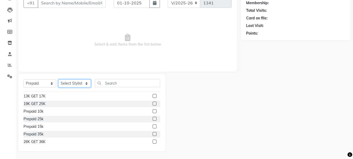
scroll to position [8, 0]
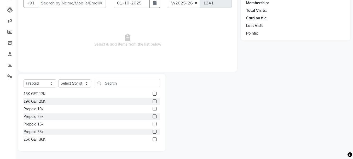
click at [153, 138] on label at bounding box center [155, 139] width 4 height 4
click at [153, 138] on input "checkbox" at bounding box center [154, 138] width 3 height 3
checkbox input "false"
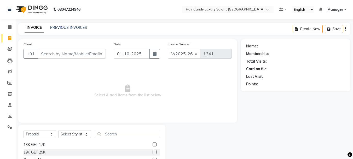
click at [73, 30] on div "PREVIOUS INVOICES" at bounding box center [68, 27] width 37 height 5
click at [76, 26] on link "PREVIOUS INVOICES" at bounding box center [68, 27] width 37 height 5
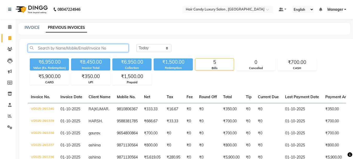
click at [81, 48] on input "text" at bounding box center [78, 48] width 101 height 8
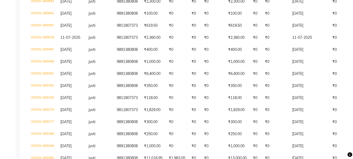
scroll to position [371, 0]
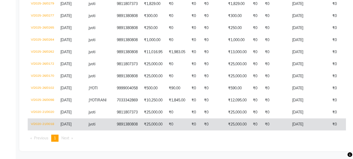
click at [95, 121] on span "jyoti" at bounding box center [92, 123] width 7 height 5
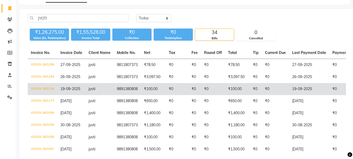
scroll to position [0, 0]
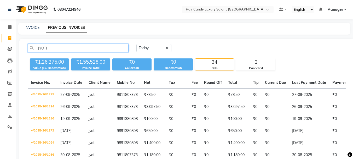
click at [50, 48] on input "JYOTI" at bounding box center [78, 48] width 101 height 8
type input "J"
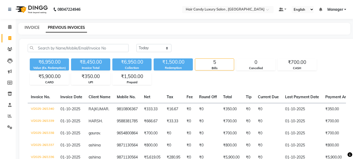
click at [26, 26] on link "INVOICE" at bounding box center [32, 27] width 15 height 5
select select "service"
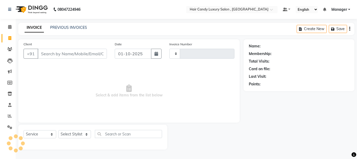
type input "1341"
select select "8304"
click at [50, 133] on select "Select Service Product Membership Package Voucher Prepaid Gift Card" at bounding box center [40, 134] width 33 height 8
click at [24, 130] on select "Select Service Product Membership Package Voucher Prepaid Gift Card" at bounding box center [40, 134] width 33 height 8
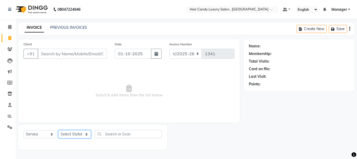
click at [82, 134] on select "Select Stylist ADITI [PERSON_NAME] [DEMOGRAPHIC_DATA] Manager Manager MEENAKSHI…" at bounding box center [74, 134] width 33 height 8
select select "80578"
click at [58, 130] on select "Select Stylist ADITI [PERSON_NAME] [DEMOGRAPHIC_DATA] Manager Manager MEENAKSHI…" at bounding box center [74, 134] width 33 height 8
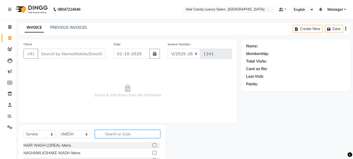
click at [122, 133] on input "text" at bounding box center [127, 134] width 65 height 8
click at [153, 145] on label at bounding box center [155, 145] width 4 height 4
click at [153, 145] on input "checkbox" at bounding box center [154, 144] width 3 height 3
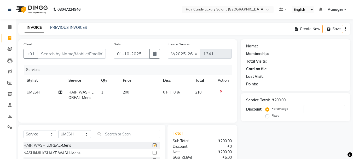
checkbox input "false"
click at [74, 55] on input "Client" at bounding box center [72, 54] width 68 height 10
type input "H"
type input "0"
type input "H"
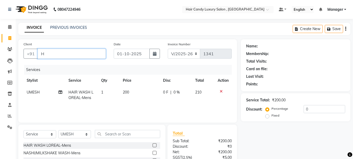
click at [80, 53] on input "H" at bounding box center [72, 54] width 68 height 10
click at [62, 55] on input "98" at bounding box center [72, 54] width 68 height 10
type input "9"
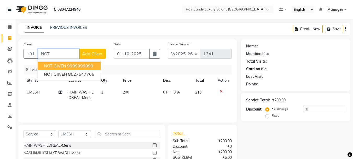
click at [79, 67] on ngb-highlight "9999999999" at bounding box center [80, 65] width 26 height 5
type input "9999999999"
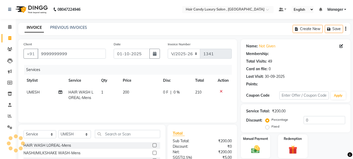
scroll to position [51, 0]
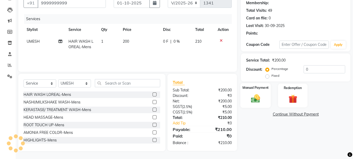
click at [258, 102] on img at bounding box center [255, 98] width 15 height 10
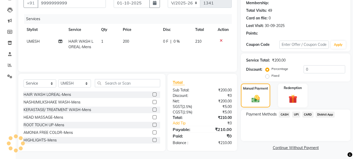
click at [326, 114] on span "District App" at bounding box center [324, 114] width 19 height 6
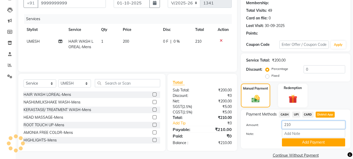
click at [299, 124] on input "210" at bounding box center [313, 124] width 63 height 8
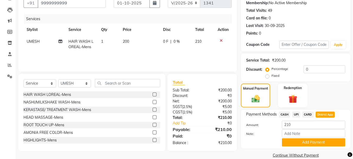
click at [220, 41] on icon at bounding box center [221, 41] width 3 height 4
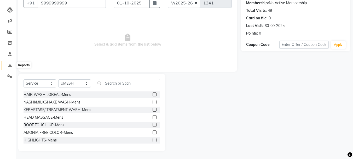
click at [11, 65] on icon at bounding box center [10, 65] width 4 height 4
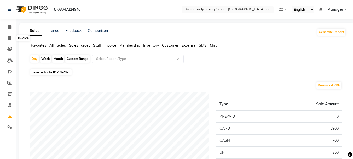
click at [11, 37] on span at bounding box center [9, 38] width 9 height 6
select select "8304"
select select "service"
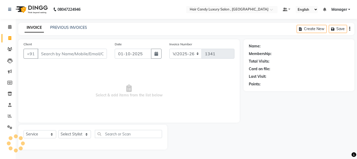
click at [72, 51] on input "Client" at bounding box center [72, 54] width 69 height 10
click at [96, 54] on input "Client" at bounding box center [72, 54] width 69 height 10
click at [57, 51] on input "Client" at bounding box center [72, 54] width 69 height 10
type input "9"
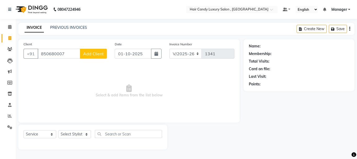
type input "8506800077"
click at [63, 53] on input "8506800077" at bounding box center [59, 54] width 43 height 10
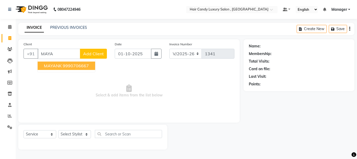
click at [63, 67] on ngb-highlight "9990706667" at bounding box center [76, 65] width 26 height 5
type input "9990706667"
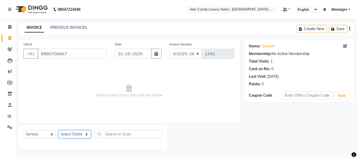
click at [68, 134] on select "Select Stylist ADITI [PERSON_NAME] [DEMOGRAPHIC_DATA] Manager Manager MEENAKSHI…" at bounding box center [74, 134] width 33 height 8
select select "80577"
click at [58, 130] on select "Select Stylist ADITI [PERSON_NAME] [DEMOGRAPHIC_DATA] Manager Manager MEENAKSHI…" at bounding box center [74, 134] width 33 height 8
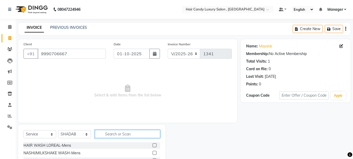
click at [137, 137] on input "text" at bounding box center [127, 134] width 65 height 8
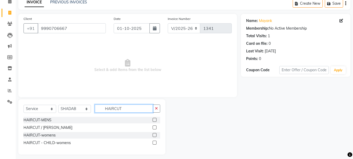
scroll to position [26, 0]
type input "HAIRCUT"
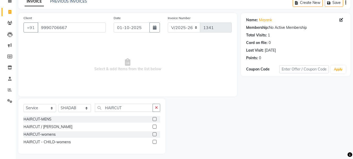
click at [154, 125] on label at bounding box center [155, 126] width 4 height 4
click at [154, 125] on input "checkbox" at bounding box center [154, 126] width 3 height 3
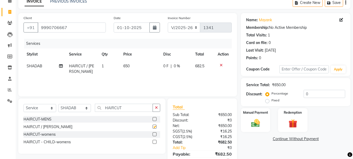
checkbox input "false"
click at [103, 65] on span "1" at bounding box center [103, 65] width 2 height 5
select select "80577"
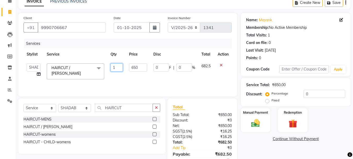
click at [117, 67] on input "1" at bounding box center [116, 67] width 12 height 8
type input "2"
click at [107, 79] on div "Services Stylist Service Qty Price Disc Total Action ADITI [PERSON_NAME] [DEMOG…" at bounding box center [128, 65] width 208 height 52
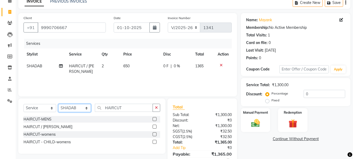
click at [87, 108] on select "Select Stylist ADITI [PERSON_NAME] [DEMOGRAPHIC_DATA] Manager Manager MEENAKSHI…" at bounding box center [74, 108] width 33 height 8
select select "91517"
click at [58, 104] on select "Select Stylist ADITI [PERSON_NAME] [DEMOGRAPHIC_DATA] Manager Manager MEENAKSHI…" at bounding box center [74, 108] width 33 height 8
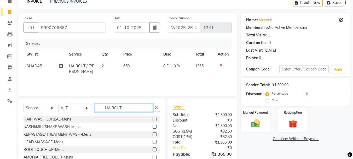
click at [124, 108] on input "HAIRCUT" at bounding box center [124, 107] width 58 height 8
type input "H"
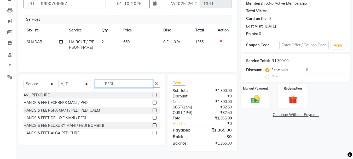
scroll to position [50, 0]
type input "PEDI"
click at [155, 126] on label at bounding box center [155, 125] width 4 height 4
click at [155, 126] on input "checkbox" at bounding box center [154, 124] width 3 height 3
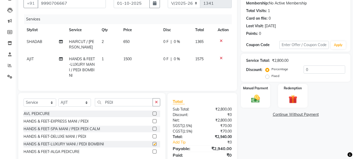
checkbox input "false"
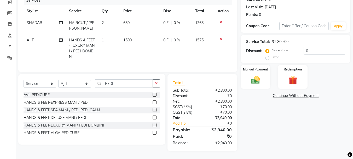
scroll to position [47, 0]
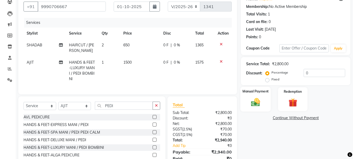
click at [263, 99] on div "Manual Payment" at bounding box center [255, 98] width 31 height 25
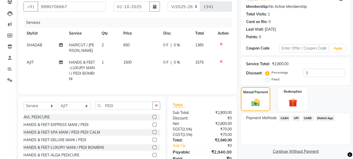
click at [284, 117] on span "CASH" at bounding box center [284, 118] width 11 height 6
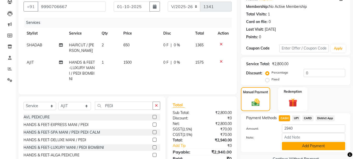
click at [309, 144] on button "Add Payment" at bounding box center [313, 146] width 63 height 8
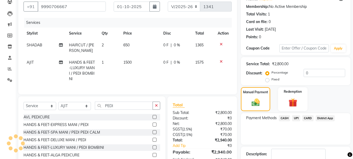
scroll to position [92, 0]
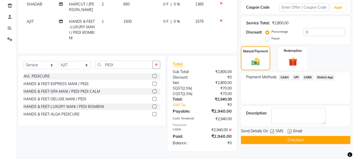
click at [311, 136] on button "Checkout" at bounding box center [295, 140] width 109 height 8
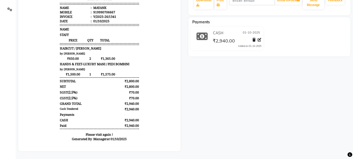
scroll to position [17, 0]
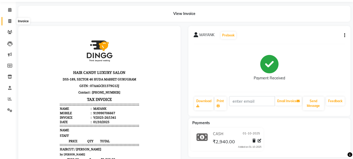
click at [9, 21] on icon at bounding box center [9, 21] width 3 height 4
select select "service"
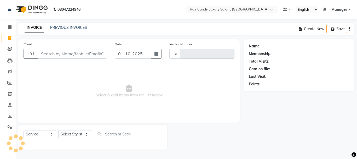
type input "1342"
select select "8304"
click at [60, 26] on link "PREVIOUS INVOICES" at bounding box center [68, 27] width 37 height 5
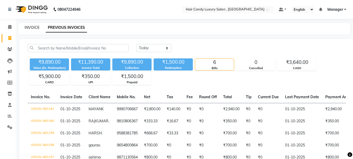
click at [36, 26] on link "INVOICE" at bounding box center [32, 27] width 15 height 5
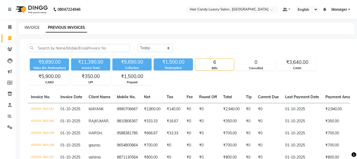
select select "8304"
select select "service"
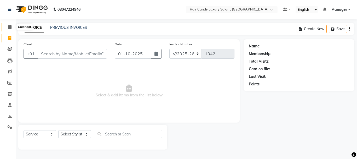
click at [10, 26] on icon at bounding box center [9, 27] width 3 height 4
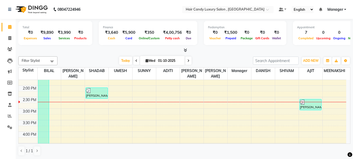
scroll to position [157, 0]
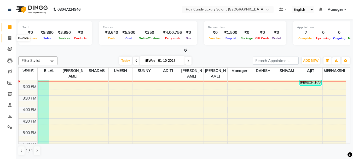
click at [10, 38] on icon at bounding box center [9, 38] width 3 height 4
select select "service"
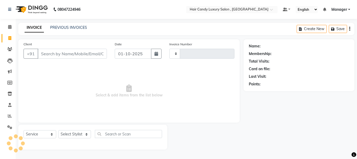
type input "1342"
select select "8304"
click at [63, 54] on input "Client" at bounding box center [72, 54] width 69 height 10
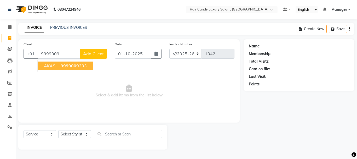
click at [67, 66] on span "9999009" at bounding box center [70, 65] width 18 height 5
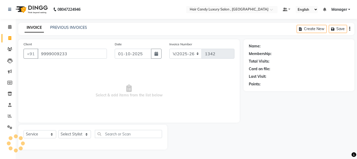
type input "9999009233"
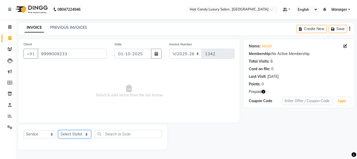
click at [80, 134] on select "Select Stylist ADITI [PERSON_NAME] [DEMOGRAPHIC_DATA] Manager Manager MEENAKSHI…" at bounding box center [74, 134] width 33 height 8
select select "80575"
click at [58, 130] on select "Select Stylist ADITI [PERSON_NAME] [DEMOGRAPHIC_DATA] Manager Manager MEENAKSHI…" at bounding box center [74, 134] width 33 height 8
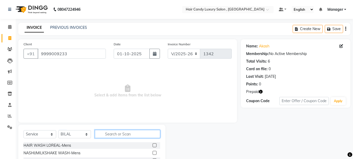
click at [138, 132] on input "text" at bounding box center [127, 134] width 65 height 8
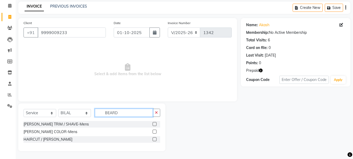
type input "BEARD"
click at [260, 71] on icon "button" at bounding box center [261, 70] width 4 height 4
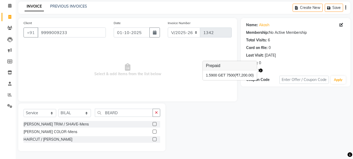
click at [218, 90] on span "Select & add items from the list below" at bounding box center [128, 70] width 208 height 52
click at [154, 122] on label at bounding box center [155, 124] width 4 height 4
click at [154, 122] on input "checkbox" at bounding box center [154, 123] width 3 height 3
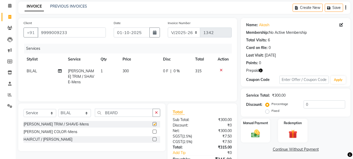
checkbox input "false"
click at [301, 127] on div "Redemption" at bounding box center [292, 130] width 31 height 25
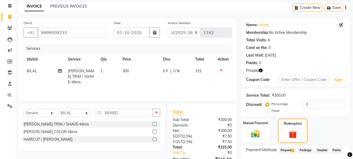
click at [289, 150] on span "Prepaid 1" at bounding box center [287, 150] width 17 height 6
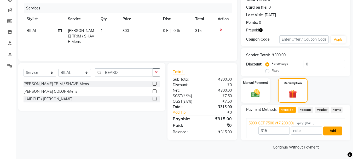
click at [338, 131] on button "Add" at bounding box center [332, 130] width 19 height 9
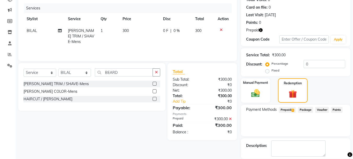
scroll to position [87, 0]
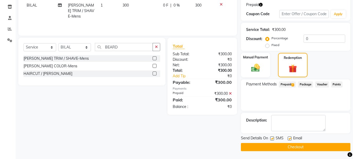
click at [292, 145] on button "Checkout" at bounding box center [295, 147] width 109 height 8
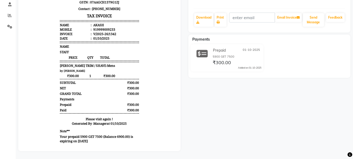
drag, startPoint x: 170, startPoint y: 76, endPoint x: 195, endPoint y: -3, distance: 82.9
drag, startPoint x: 170, startPoint y: 81, endPoint x: 199, endPoint y: -1, distance: 86.6
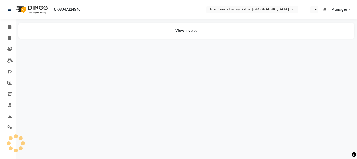
select select "en"
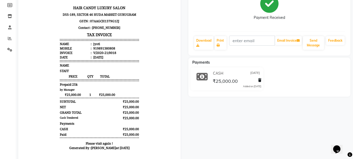
scroll to position [78, 0]
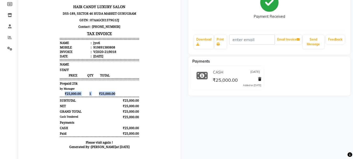
drag, startPoint x: 58, startPoint y: 93, endPoint x: 117, endPoint y: 91, distance: 58.8
click at [117, 91] on div "₹25,000.00 1 ₹25,000.00" at bounding box center [99, 93] width 79 height 4
click at [121, 86] on div "HAIR CANDY LUXURY SALON DSS-189, SECTOR 46 HUDA MARKET GURUGRAM GSTN : 07AAGCH1…" at bounding box center [99, 61] width 83 height 186
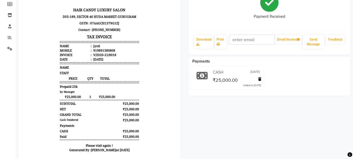
scroll to position [0, 0]
